Goal: Find specific page/section: Find specific page/section

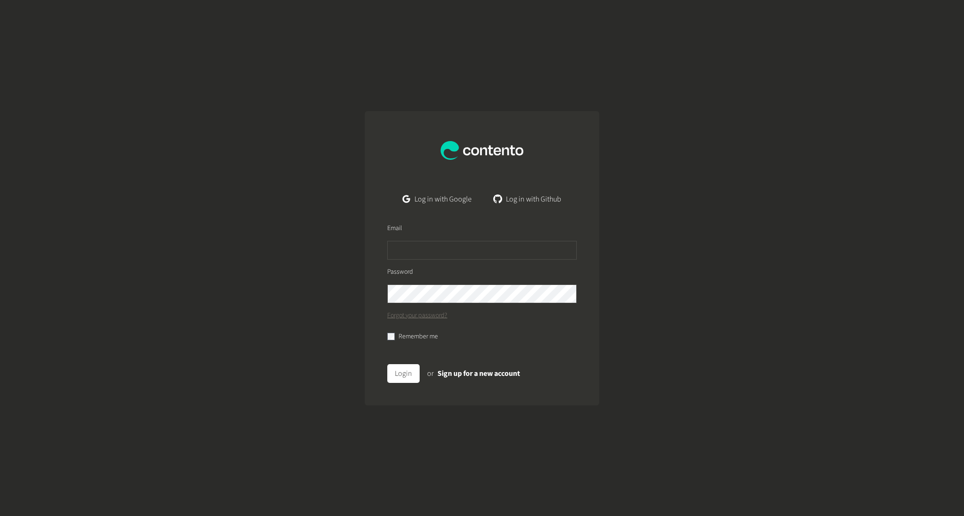
click at [454, 209] on form "Email Password Forgot your password? Remember me Login or Sign up for a new acc…" at bounding box center [482, 307] width 234 height 197
click at [448, 200] on link "Log in with Google" at bounding box center [437, 199] width 84 height 19
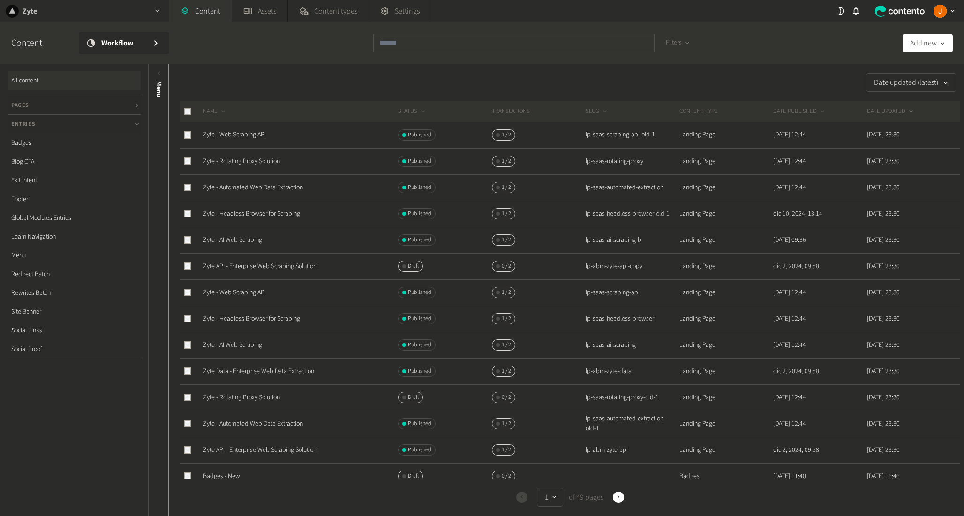
click at [66, 15] on div "Zyte" at bounding box center [84, 11] width 169 height 22
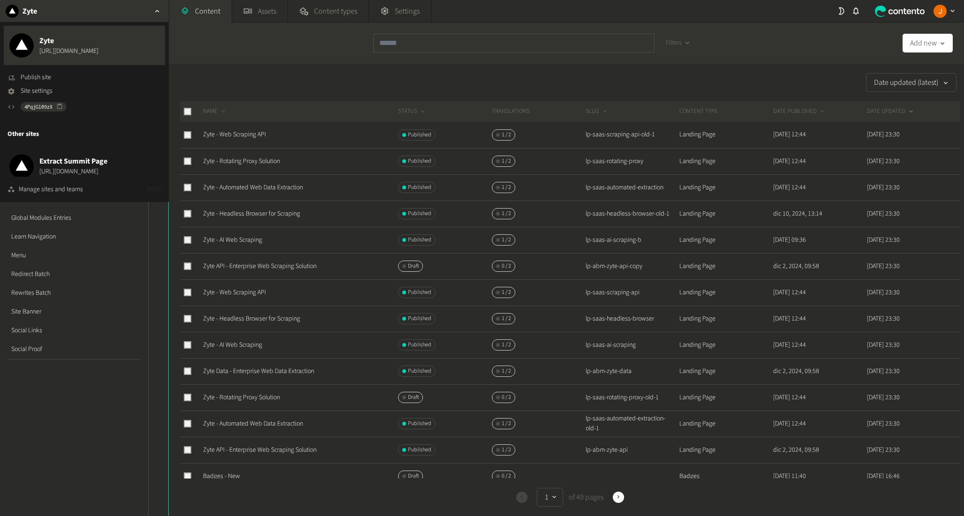
click at [34, 98] on ul "Publish site Site settings 4PqjGl09zX" at bounding box center [85, 97] width 154 height 49
click at [34, 93] on span "Site settings" at bounding box center [37, 91] width 32 height 10
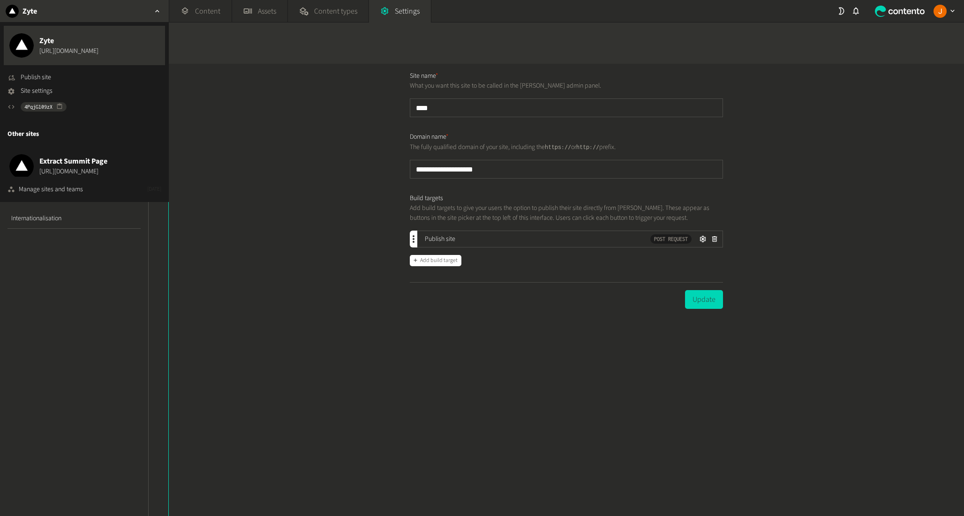
click at [535, 308] on div "Update" at bounding box center [566, 299] width 313 height 34
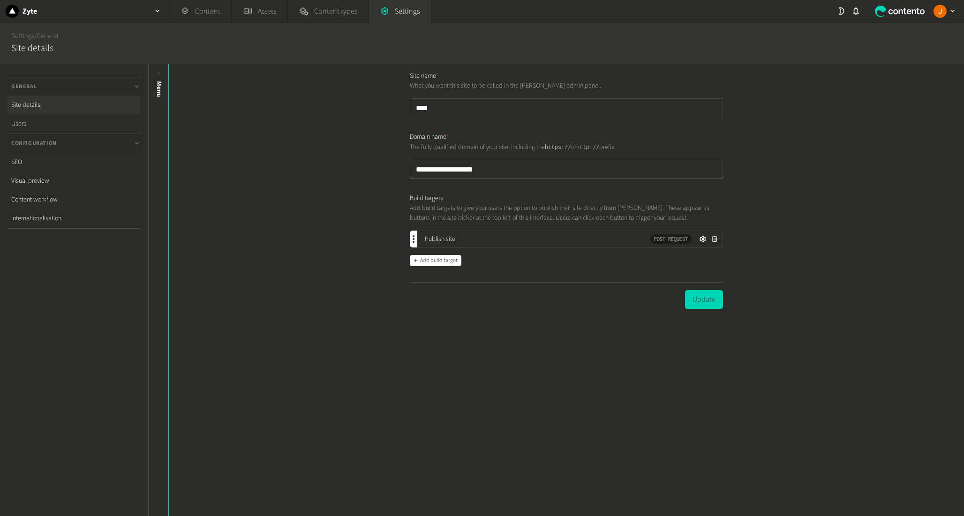
click at [38, 120] on link "Users" at bounding box center [74, 123] width 133 height 19
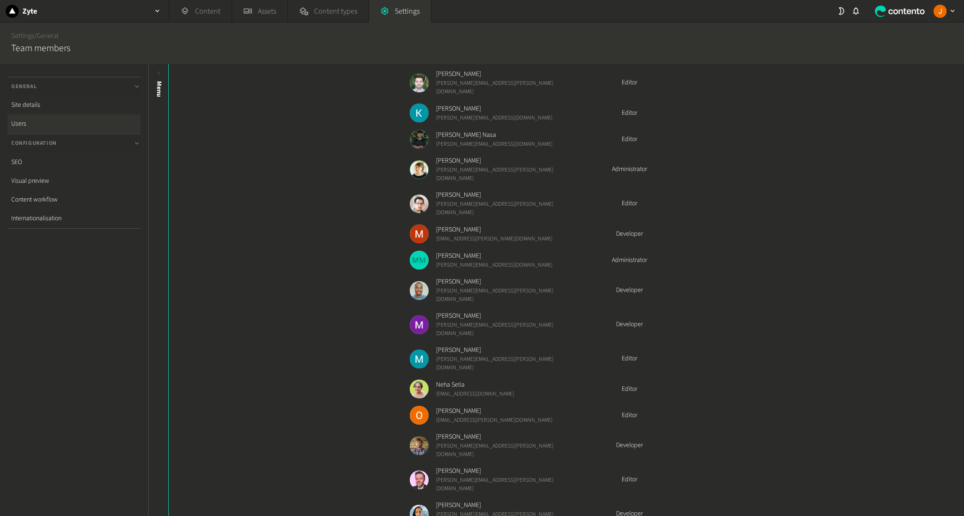
scroll to position [428, 0]
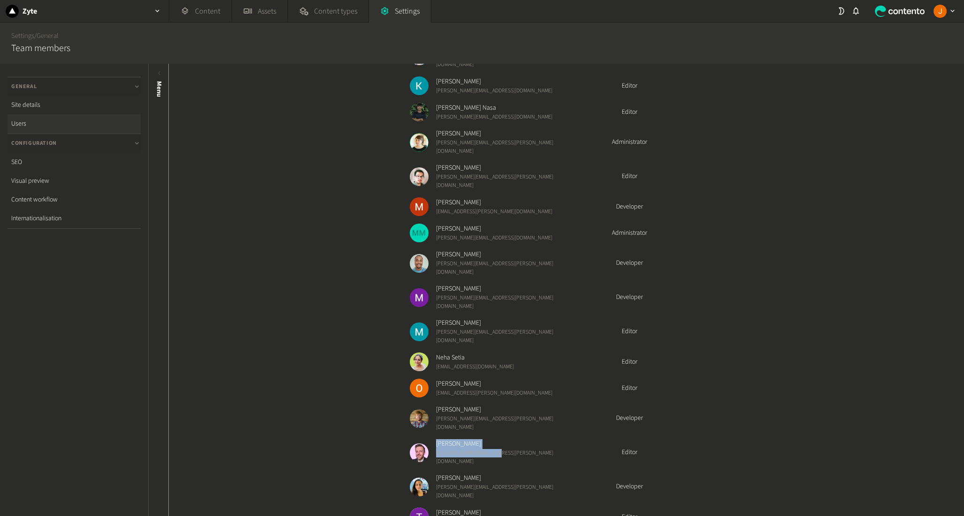
drag, startPoint x: 433, startPoint y: 350, endPoint x: 532, endPoint y: 356, distance: 99.1
click at [532, 439] on li "Robert Andrews robert.andrews@zyte.com Editor" at bounding box center [566, 452] width 313 height 27
click at [791, 370] on div "Current users Agustin Castro agustin@zyte.com Developer Andre Gonçalves andre.g…" at bounding box center [566, 290] width 795 height 452
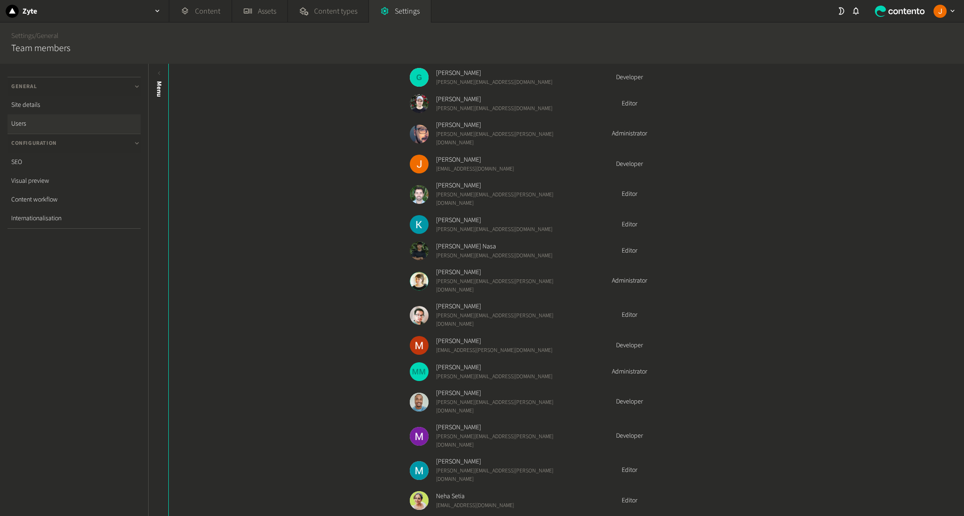
scroll to position [428, 0]
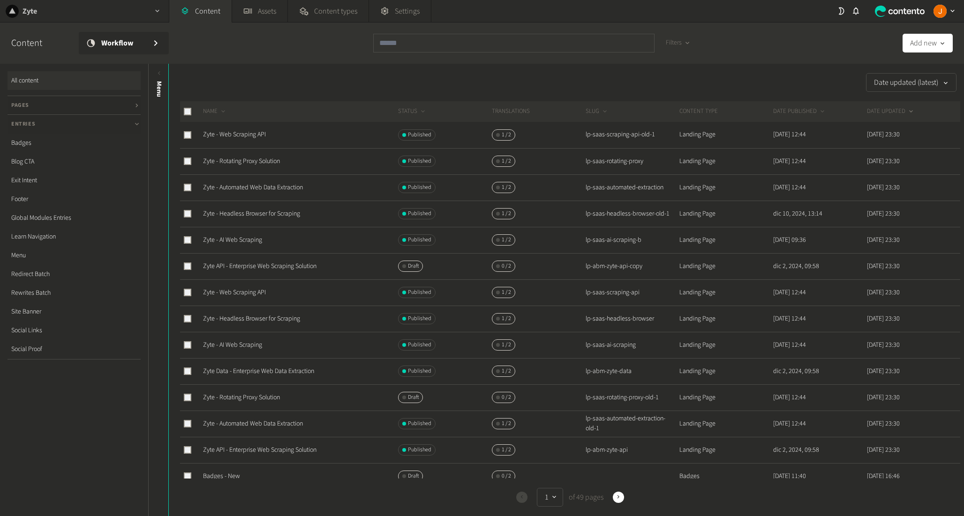
click at [132, 14] on div "Zyte" at bounding box center [84, 11] width 169 height 22
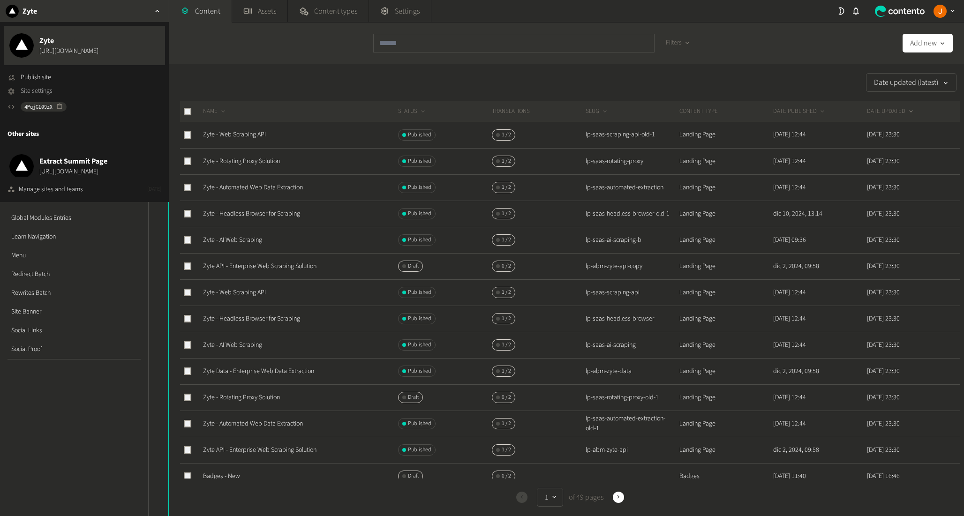
click at [42, 92] on span "Site settings" at bounding box center [37, 91] width 32 height 10
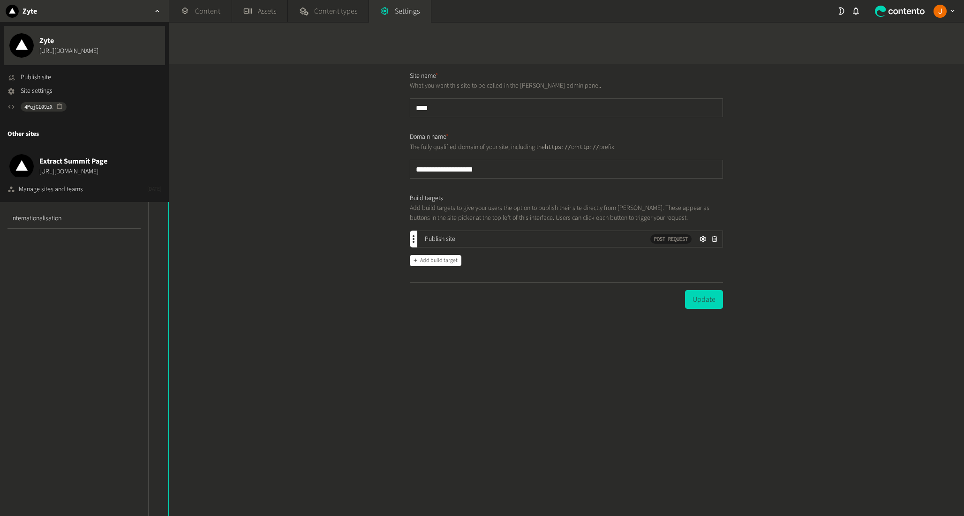
click at [328, 170] on div "**********" at bounding box center [566, 290] width 795 height 452
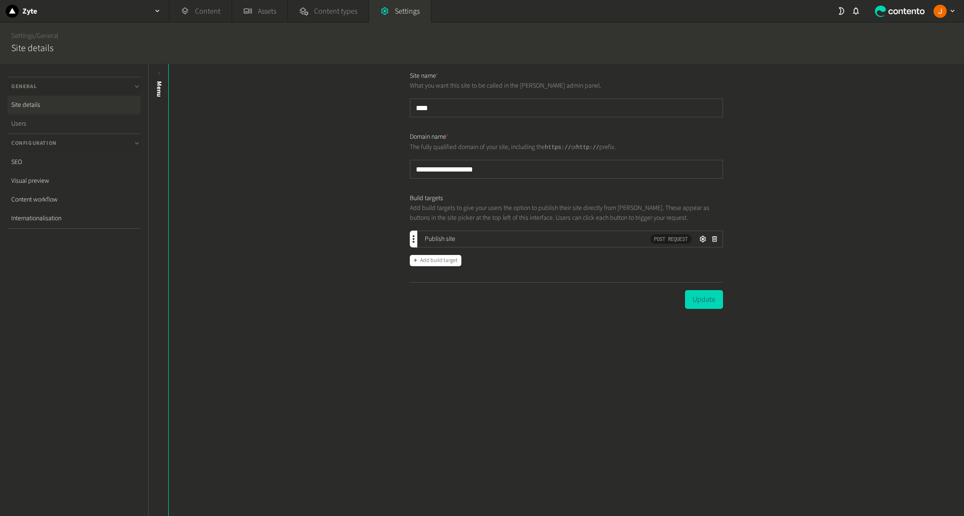
click at [44, 131] on link "Users" at bounding box center [74, 123] width 133 height 19
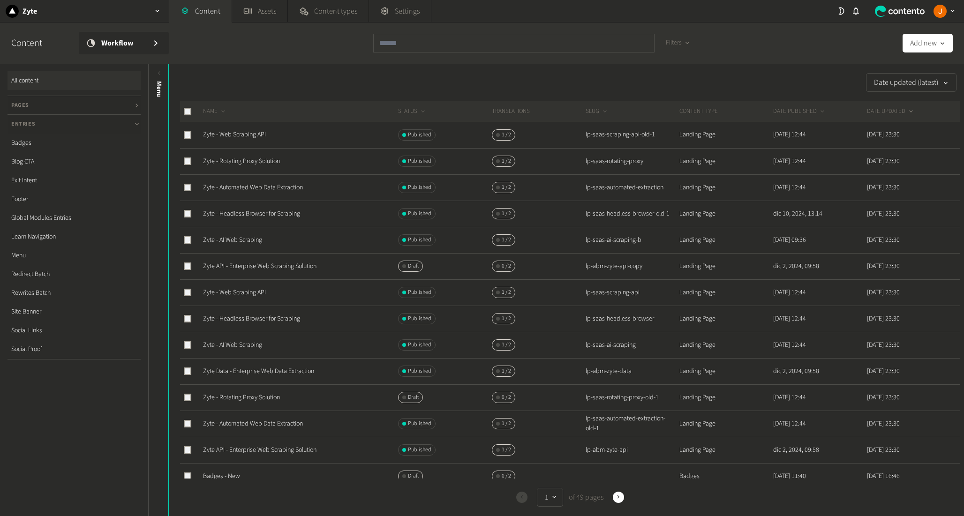
click at [68, 126] on h3 "Entries" at bounding box center [74, 124] width 133 height 19
click at [70, 100] on h3 "Pages" at bounding box center [74, 105] width 133 height 19
click at [54, 125] on h3 "Entries" at bounding box center [74, 124] width 133 height 19
click at [267, 10] on link "Assets" at bounding box center [259, 11] width 55 height 23
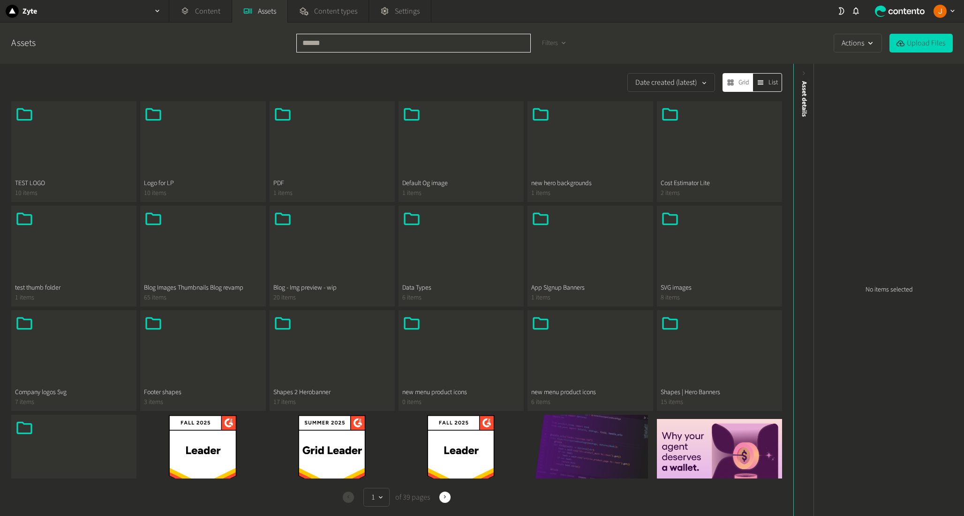
click at [419, 38] on input "text" at bounding box center [413, 43] width 234 height 19
type input "***"
